Goal: Information Seeking & Learning: Learn about a topic

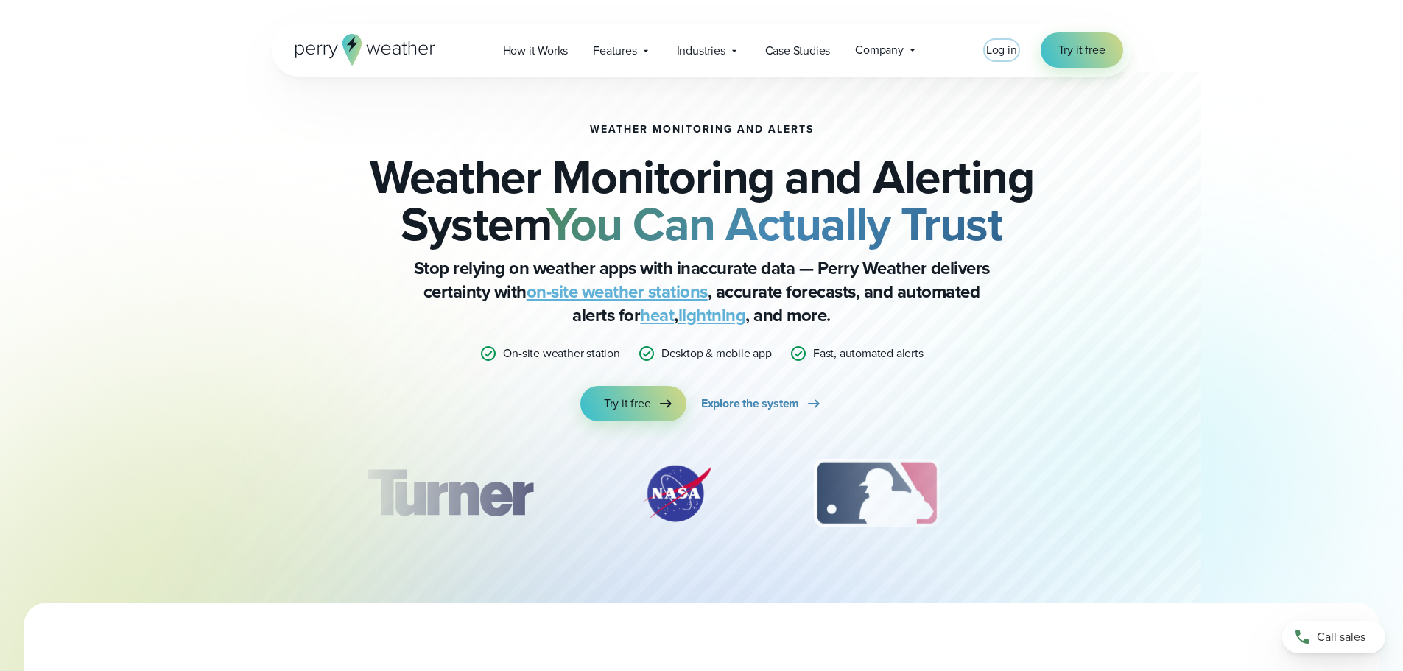
click at [1008, 47] on span "Log in" at bounding box center [1001, 49] width 31 height 17
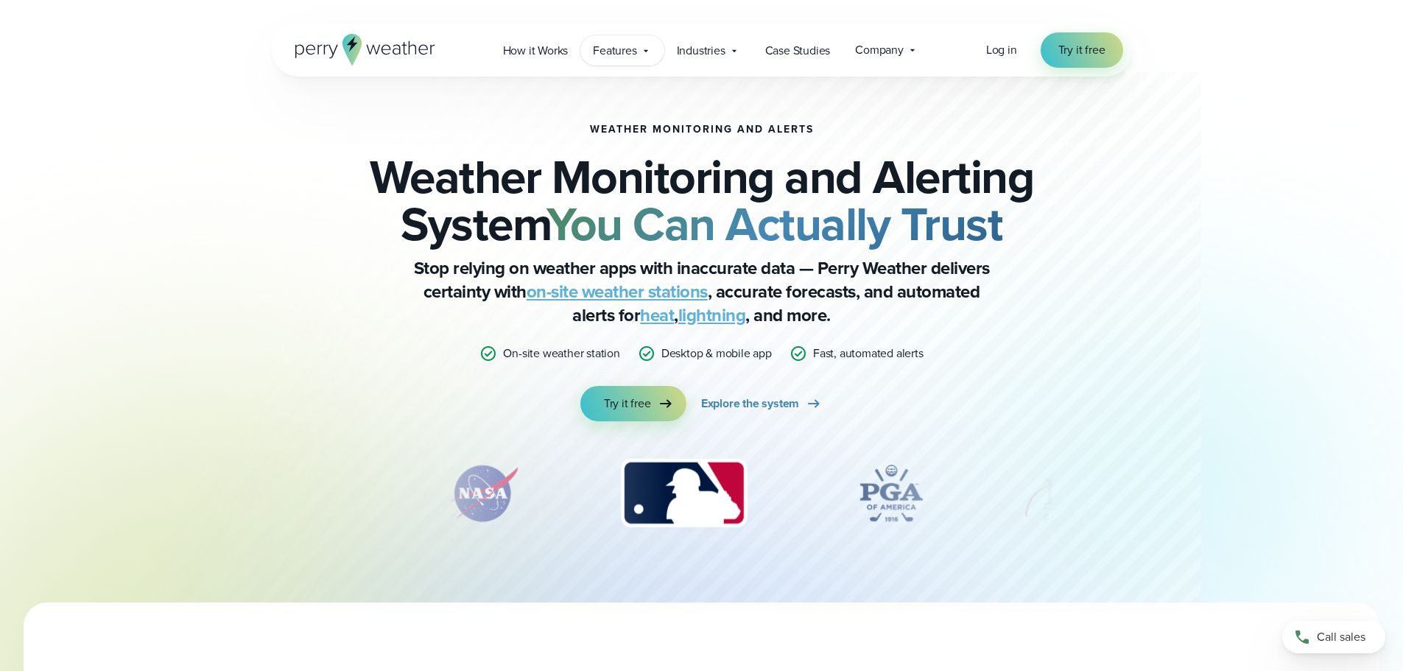
click at [642, 53] on icon at bounding box center [646, 51] width 12 height 12
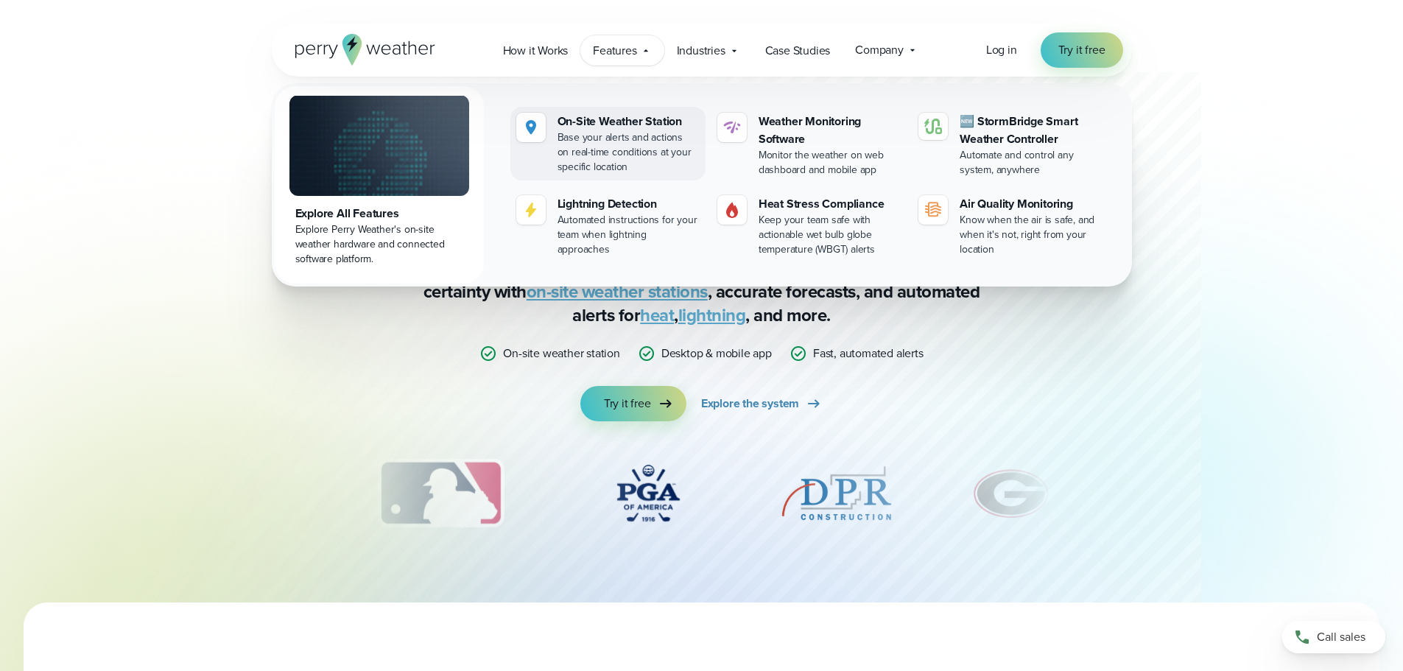
click at [636, 147] on div "Base your alerts and actions on real-time conditions at your specific location" at bounding box center [629, 152] width 142 height 44
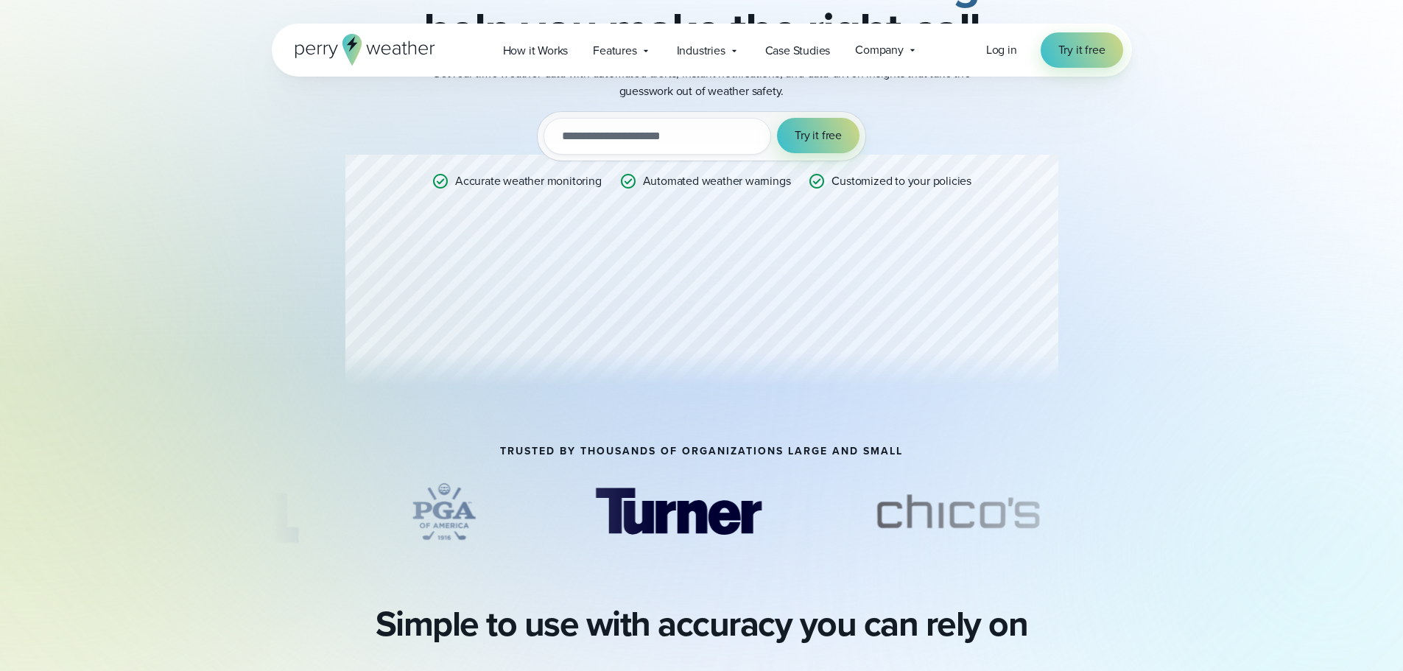
scroll to position [221, 0]
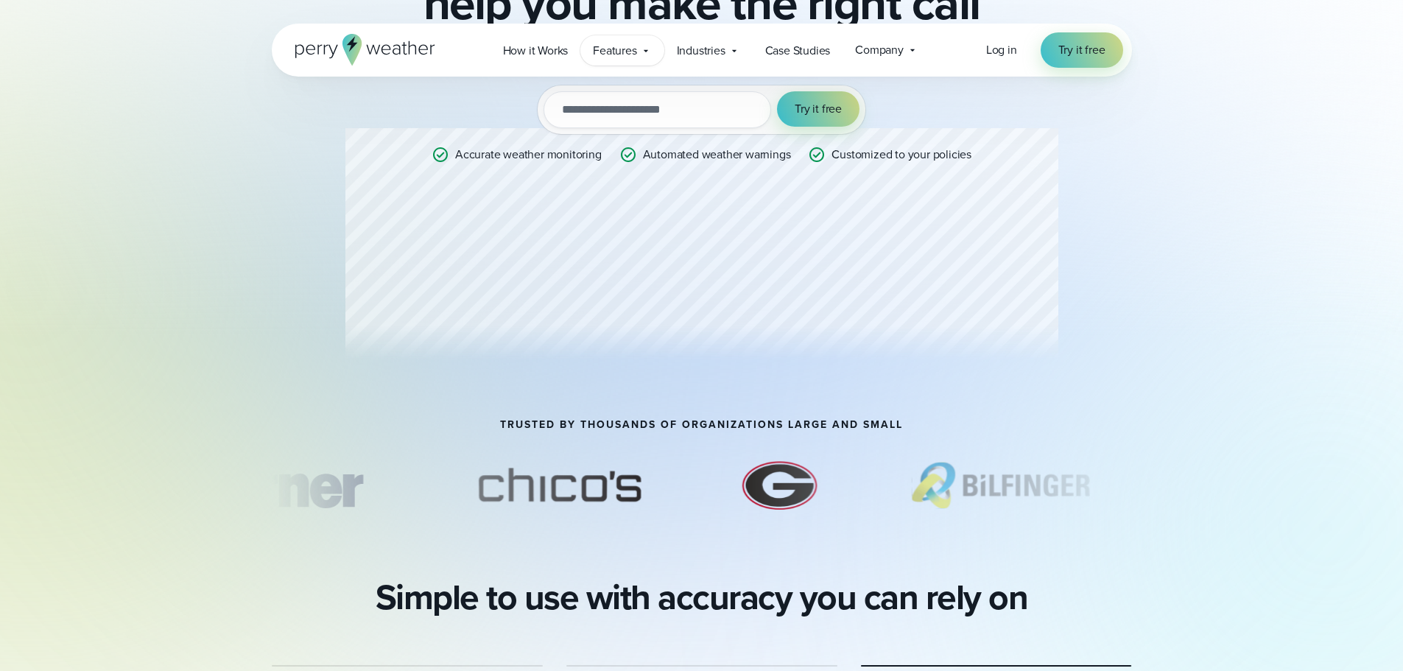
click at [644, 51] on icon at bounding box center [646, 51] width 12 height 12
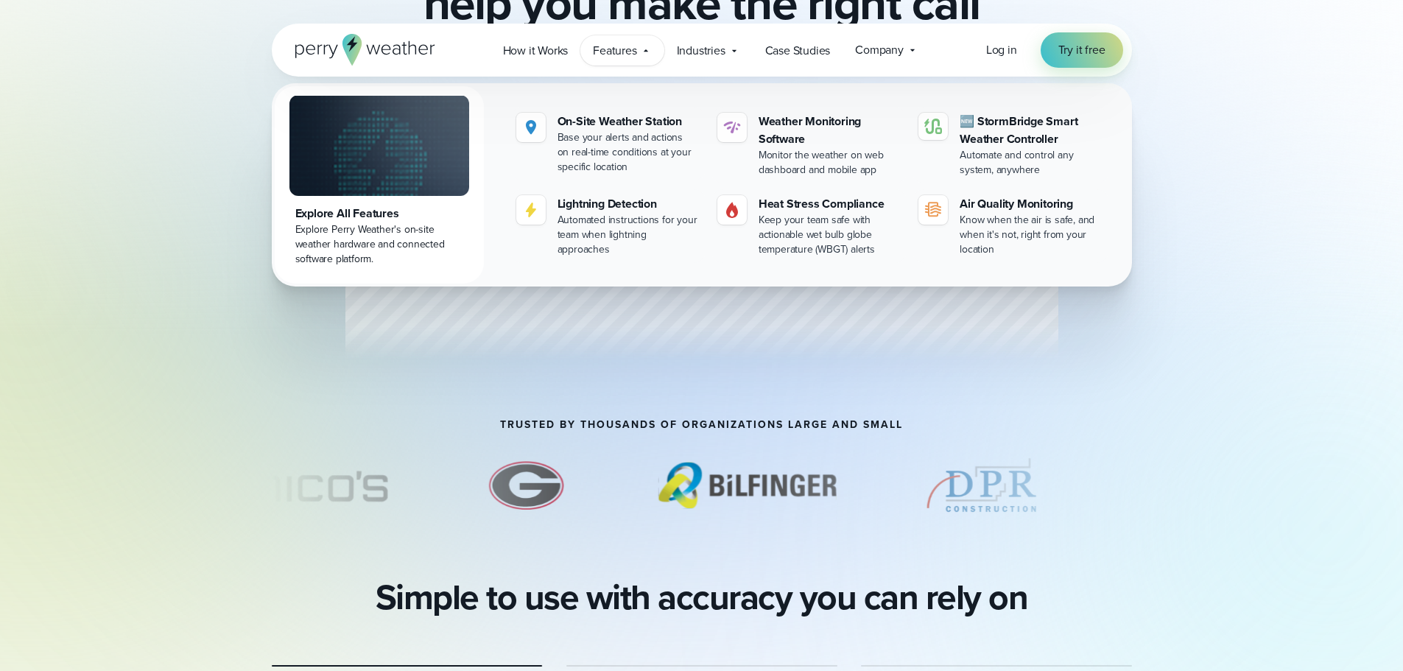
click at [363, 221] on div "Explore All Features" at bounding box center [379, 214] width 168 height 18
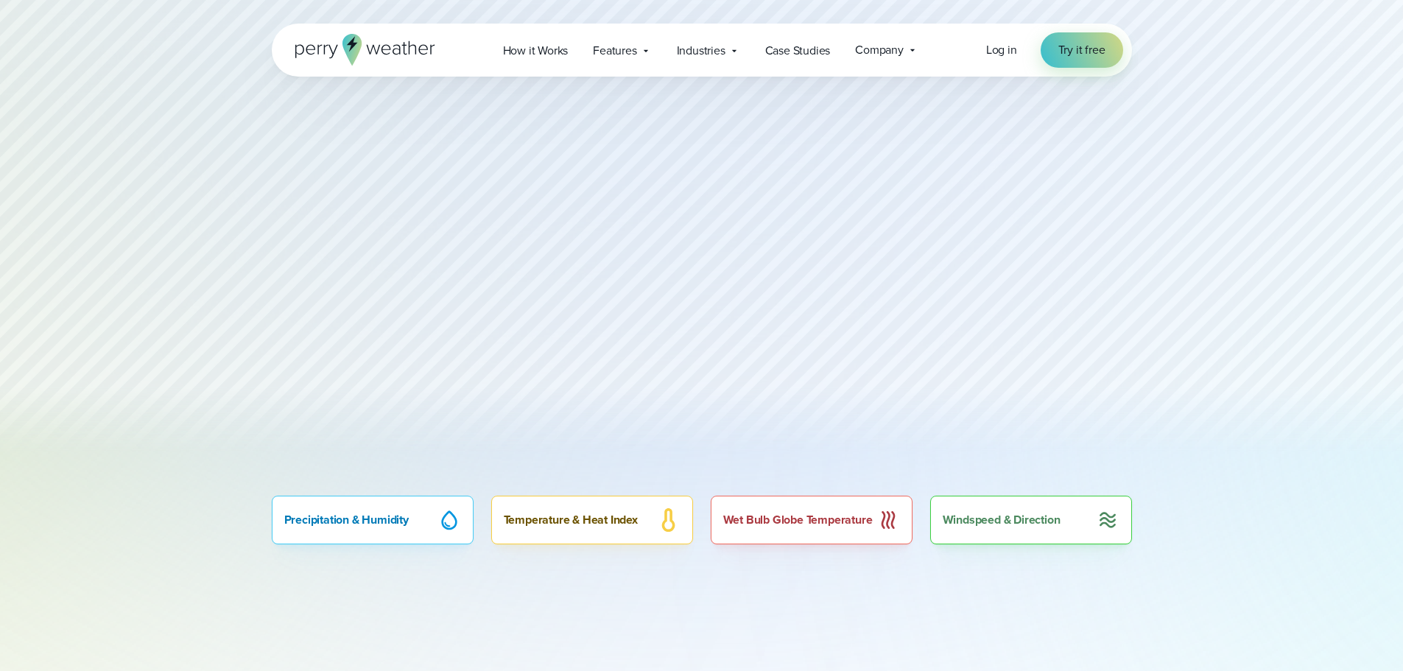
scroll to position [737, 0]
click at [228, 252] on div at bounding box center [701, 237] width 1403 height 480
click at [407, 522] on div "Precipitation & Humidity" at bounding box center [373, 519] width 202 height 49
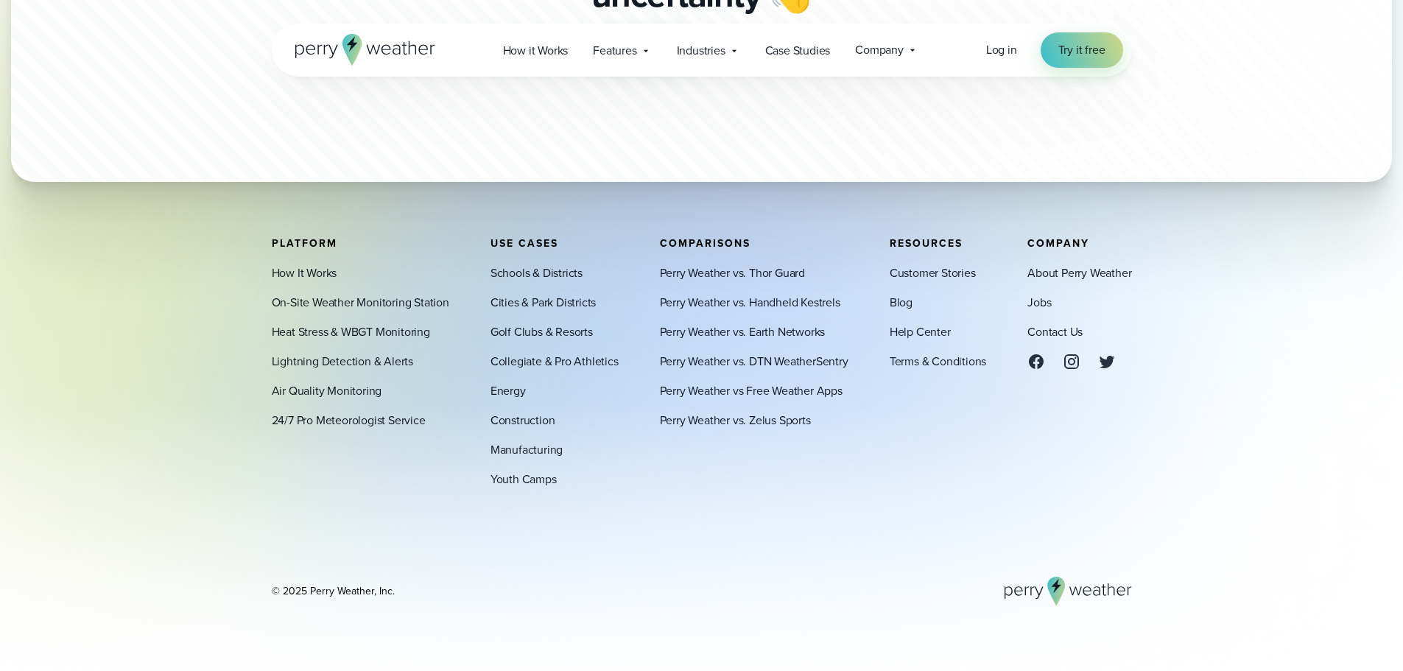
scroll to position [5297, 0]
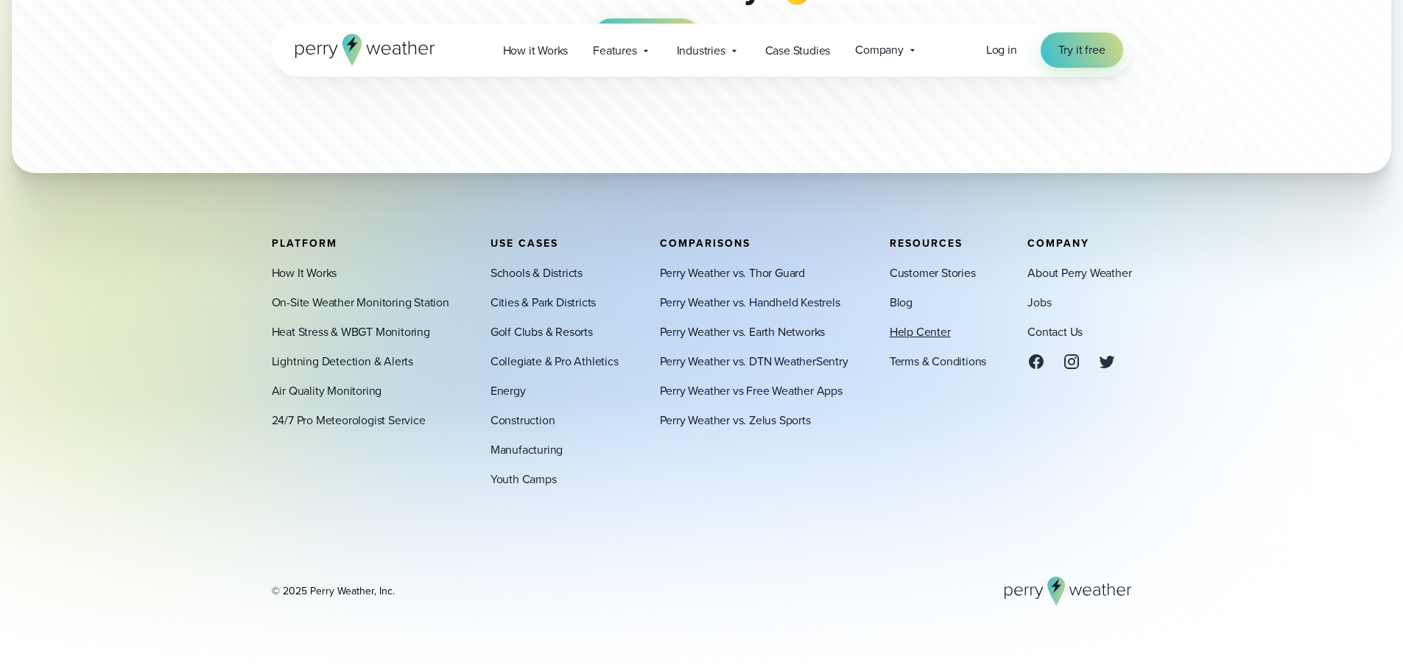
click at [917, 337] on link "Help Center" at bounding box center [920, 332] width 61 height 18
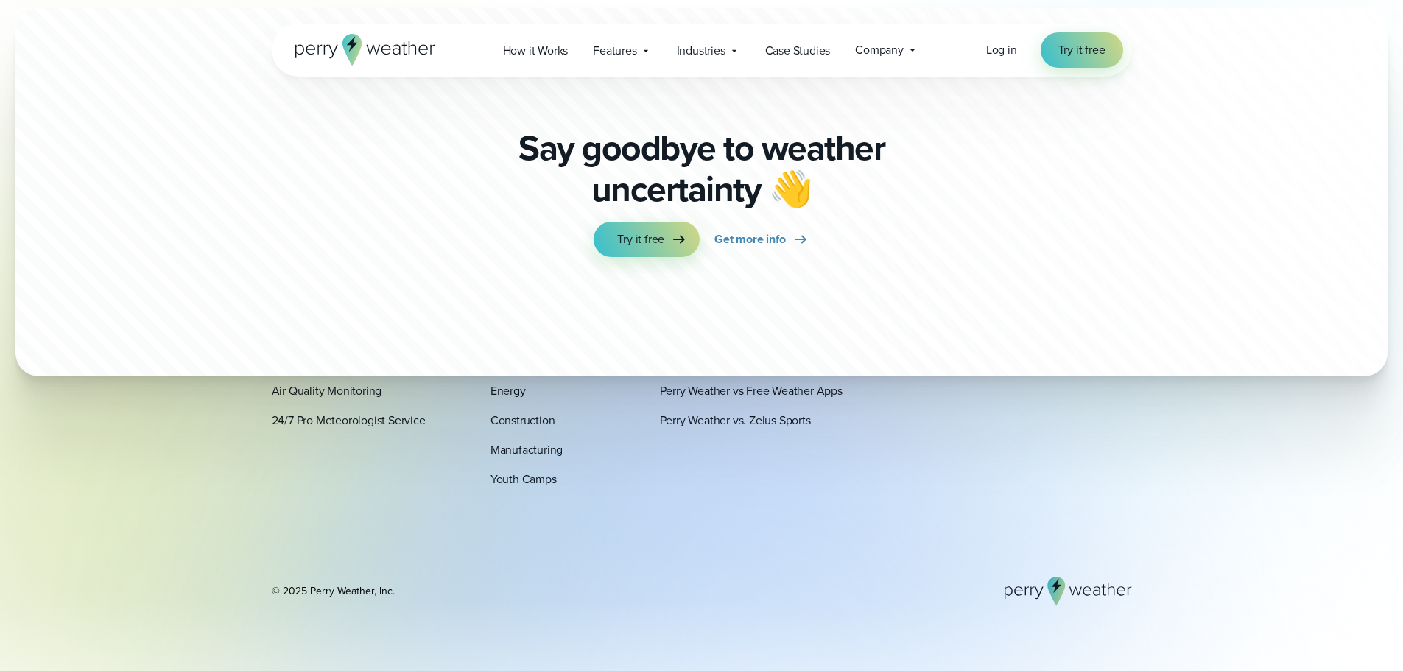
scroll to position [4589, 0]
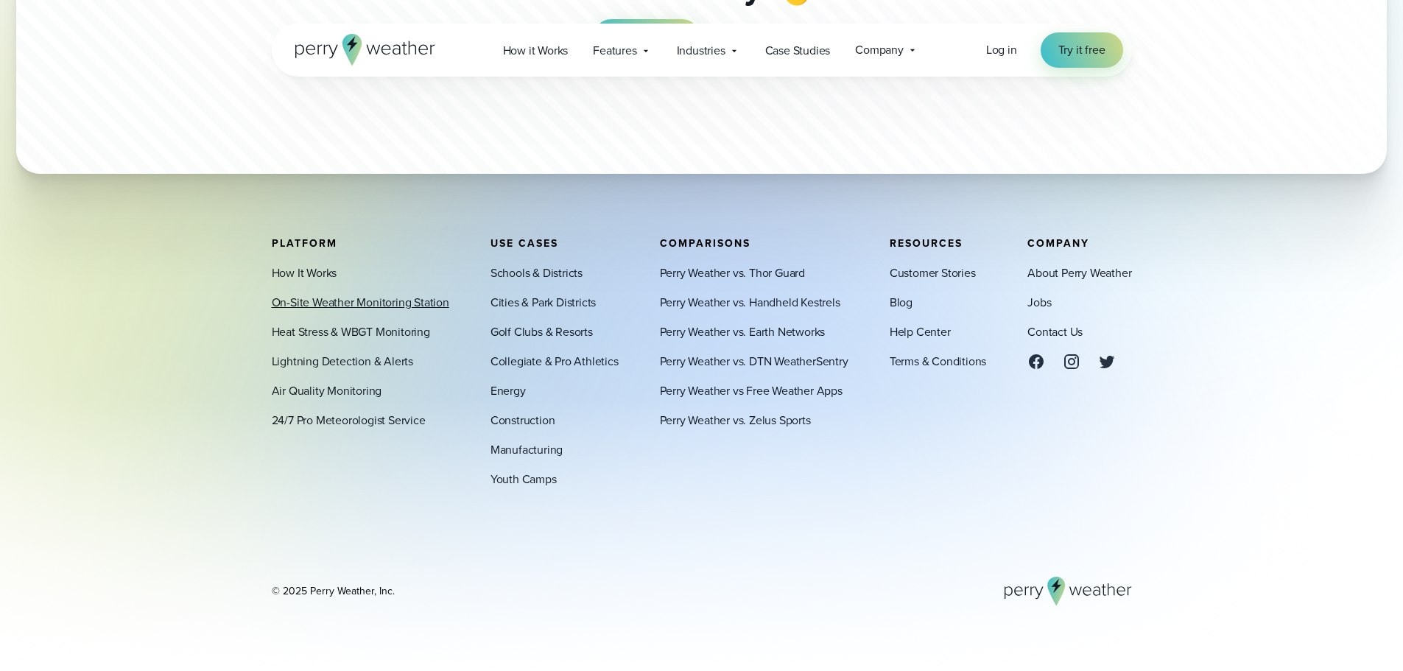
click at [317, 301] on link "On-Site Weather Monitoring Station" at bounding box center [361, 303] width 178 height 18
click at [910, 336] on link "Help Center" at bounding box center [920, 332] width 61 height 18
